Goal: Task Accomplishment & Management: Manage account settings

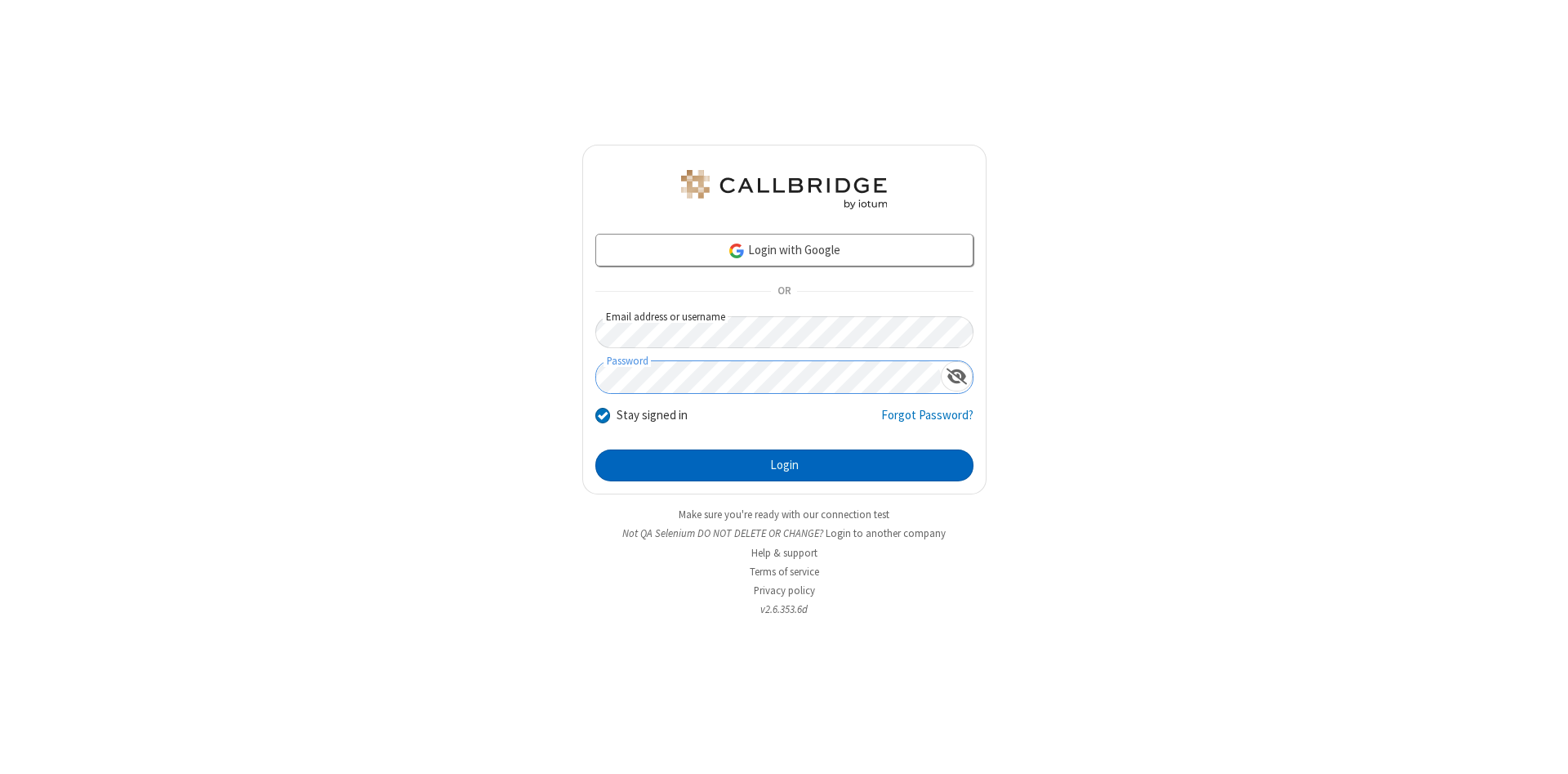
click at [784, 466] on button "Login" at bounding box center [784, 465] width 378 height 32
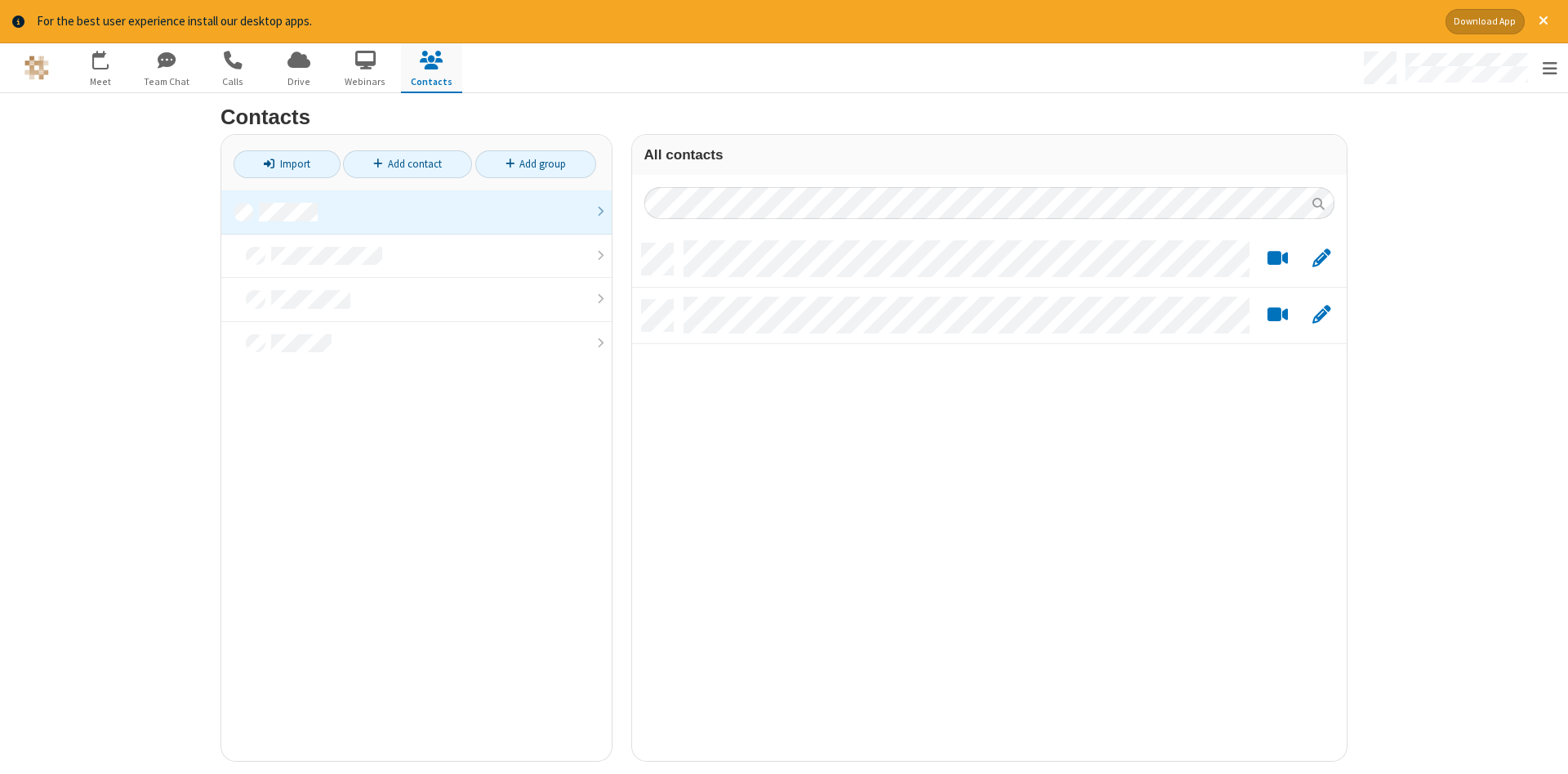
scroll to position [529, 714]
